Goal: Navigation & Orientation: Go to known website

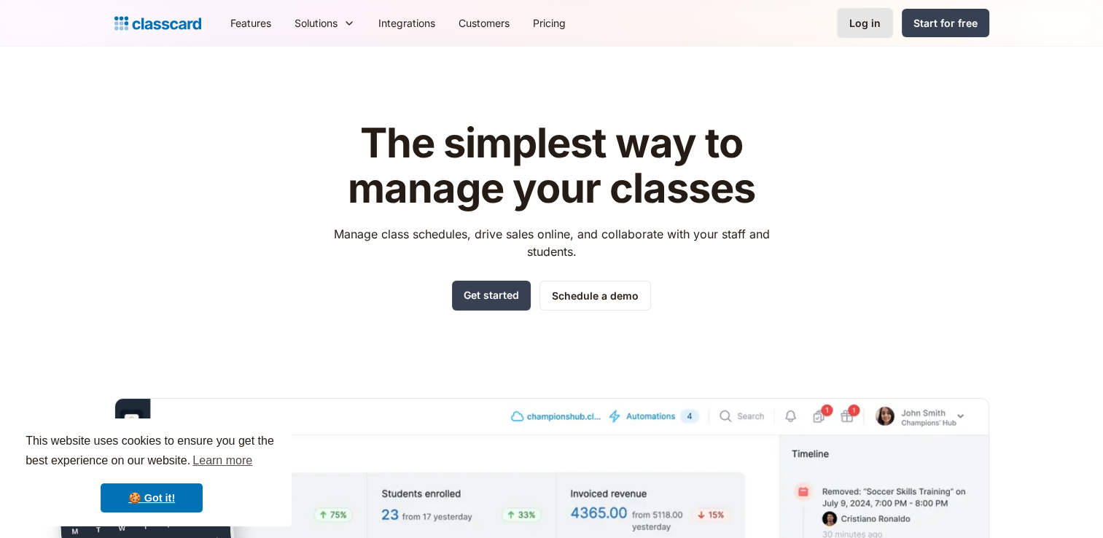
click at [870, 26] on div "Log in" at bounding box center [864, 22] width 31 height 15
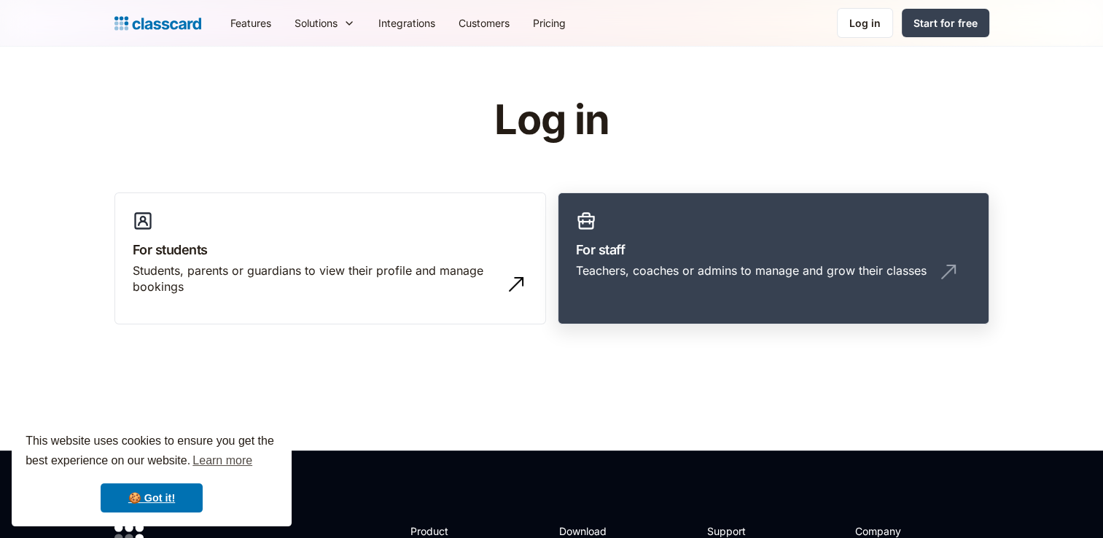
click at [626, 296] on link "For staff Teachers, coaches or admins to manage and grow their classes" at bounding box center [773, 258] width 431 height 133
